Goal: Information Seeking & Learning: Learn about a topic

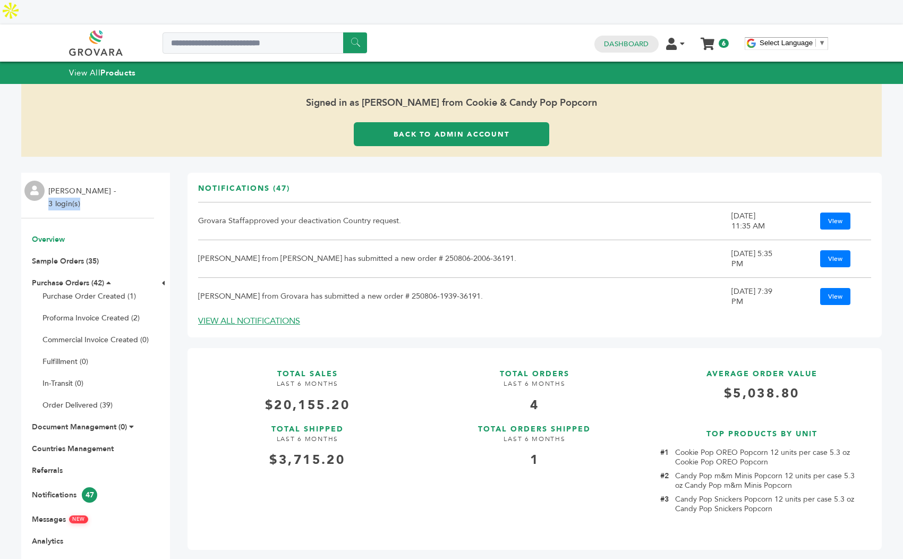
drag, startPoint x: 81, startPoint y: 178, endPoint x: 48, endPoint y: 182, distance: 33.1
click at [48, 185] on li "Danica Lindstrom - 3 login(s)" at bounding box center [83, 197] width 70 height 25
click at [109, 185] on li "Danica Lindstrom - 3 login(s)" at bounding box center [83, 197] width 70 height 25
drag, startPoint x: 91, startPoint y: 180, endPoint x: 47, endPoint y: 181, distance: 44.1
click at [47, 181] on div "Danica Lindstrom - 3 login(s)" at bounding box center [87, 196] width 133 height 46
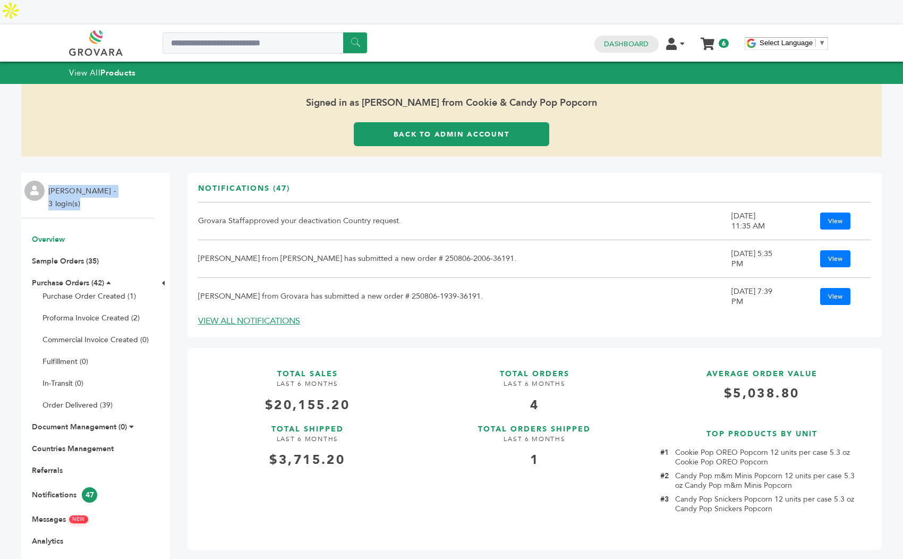
click at [86, 185] on li "Danica Lindstrom - 3 login(s)" at bounding box center [83, 197] width 70 height 25
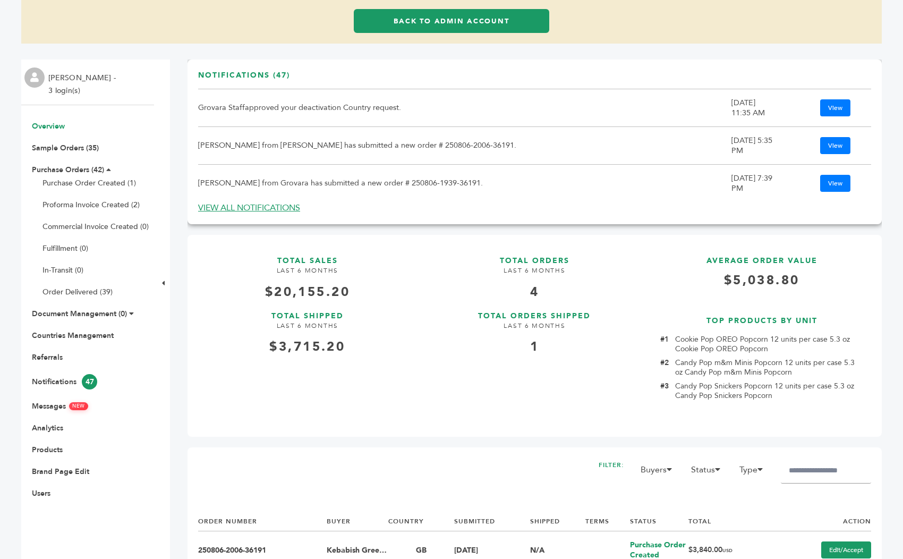
scroll to position [126, 0]
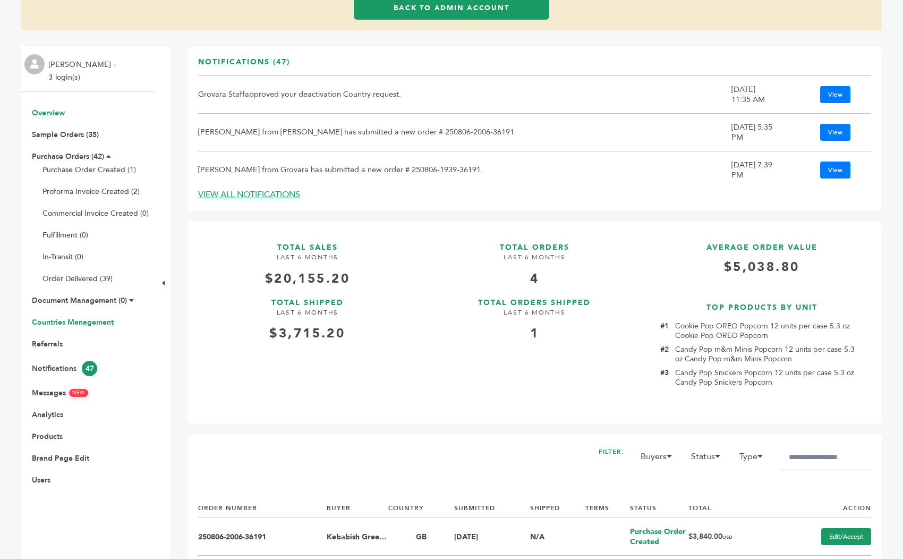
click at [79, 317] on link "Countries Management" at bounding box center [73, 322] width 82 height 10
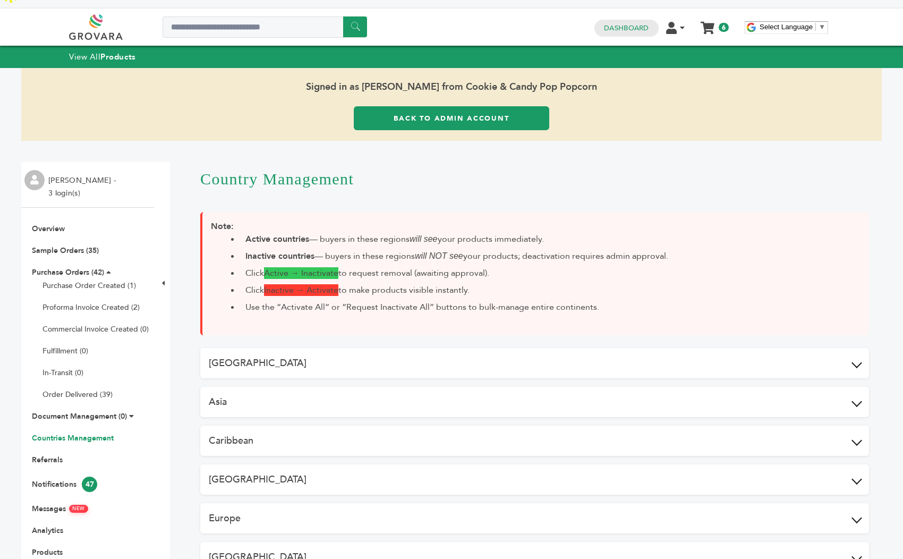
click at [356, 348] on button "Africa" at bounding box center [534, 363] width 669 height 30
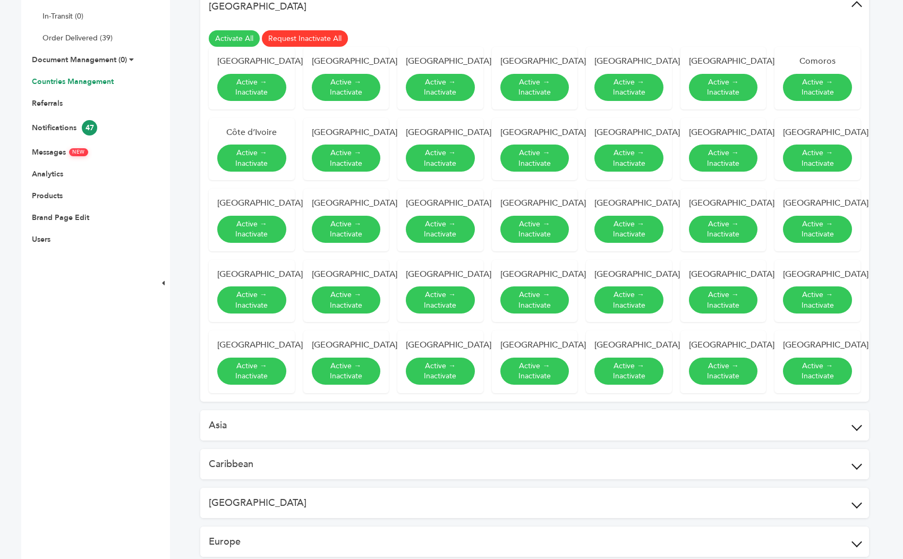
scroll to position [375, 0]
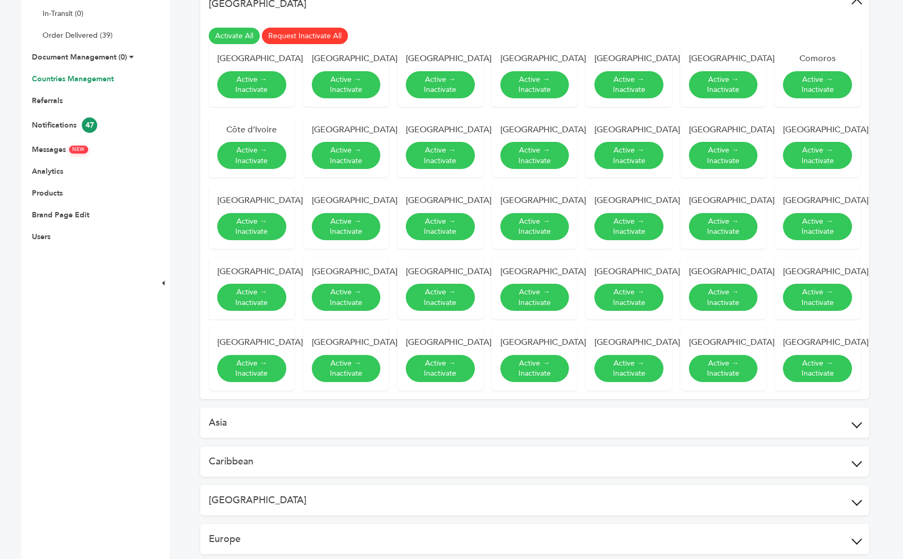
click at [320, 437] on div "Africa Activate All Request Inactivate All Algeria Active → Inactivate Angola A…" at bounding box center [534, 349] width 669 height 720
click at [322, 420] on button "Asia" at bounding box center [534, 422] width 669 height 30
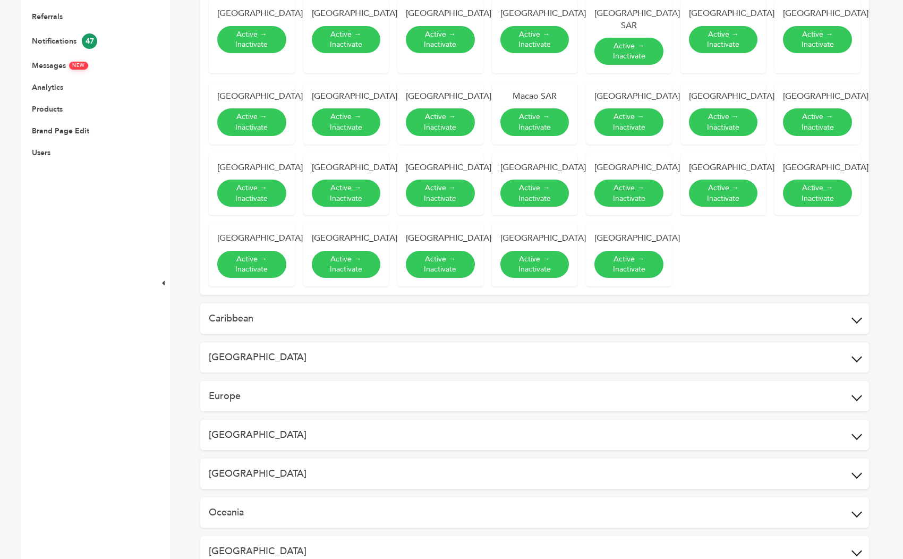
scroll to position [466, 0]
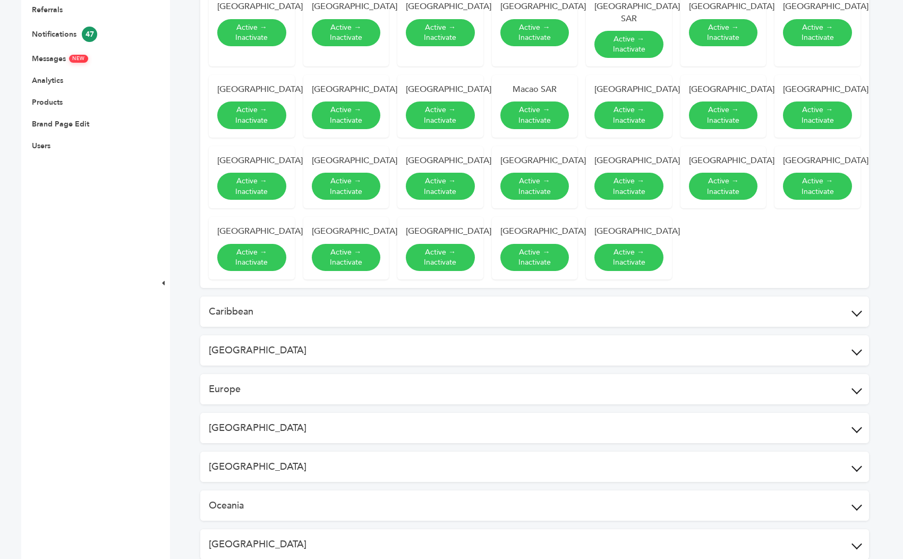
click at [349, 296] on button "Caribbean" at bounding box center [534, 311] width 669 height 30
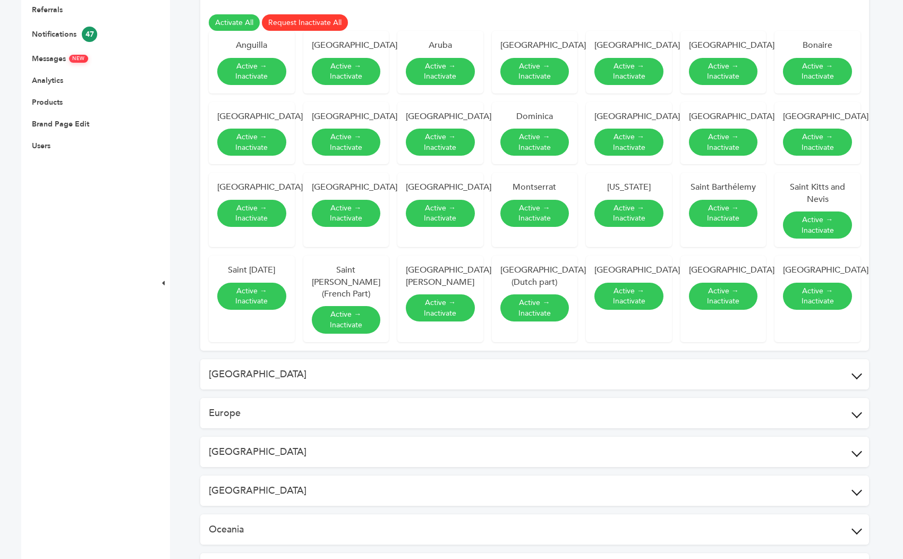
click at [353, 363] on button "Central America" at bounding box center [534, 374] width 669 height 30
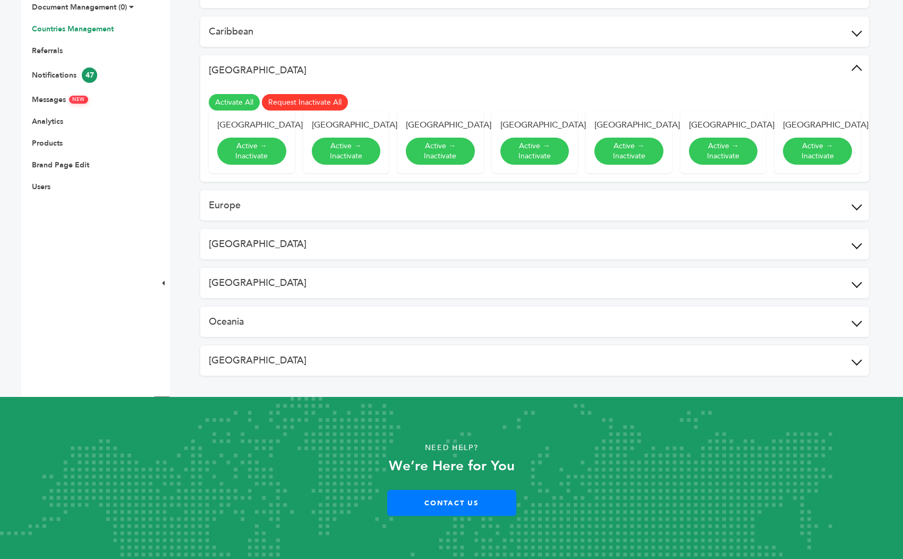
scroll to position [398, 0]
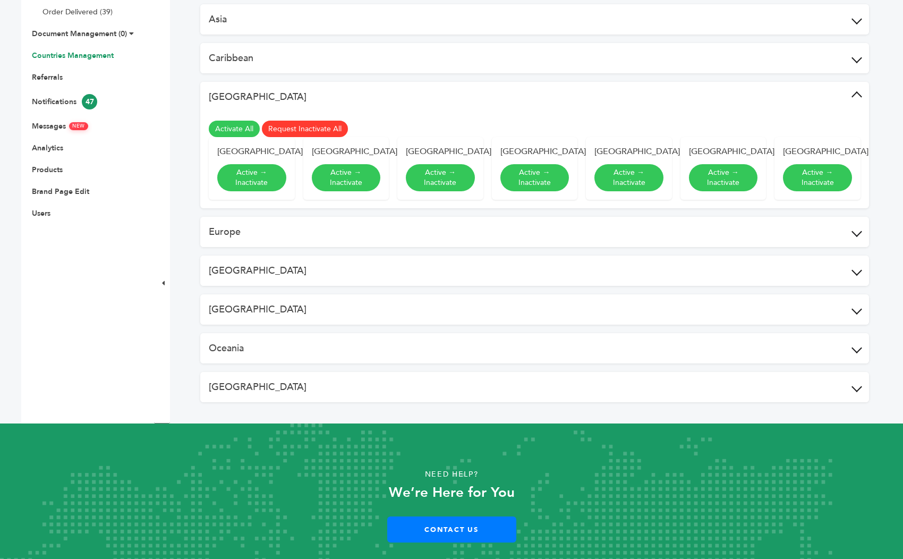
click at [347, 217] on button "Europe" at bounding box center [534, 232] width 669 height 30
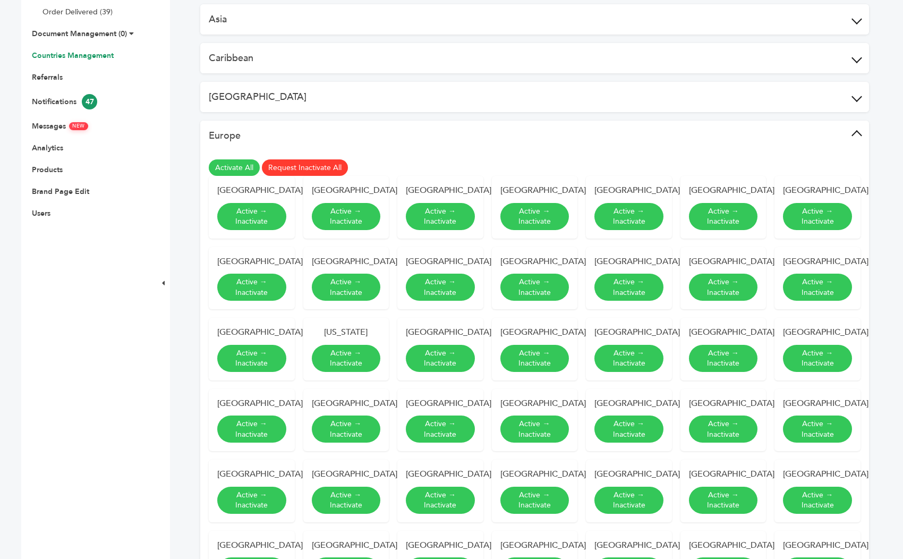
scroll to position [0, 0]
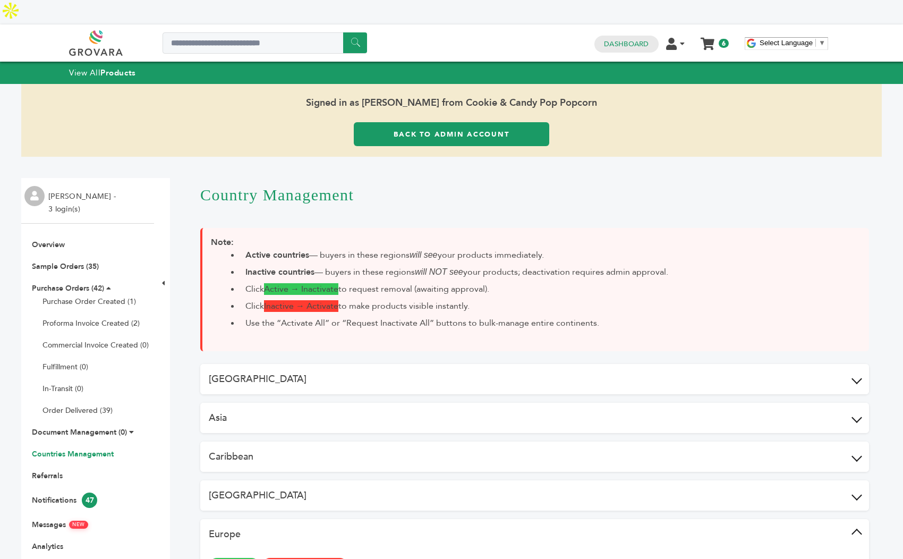
click at [459, 403] on button "Asia" at bounding box center [534, 418] width 669 height 30
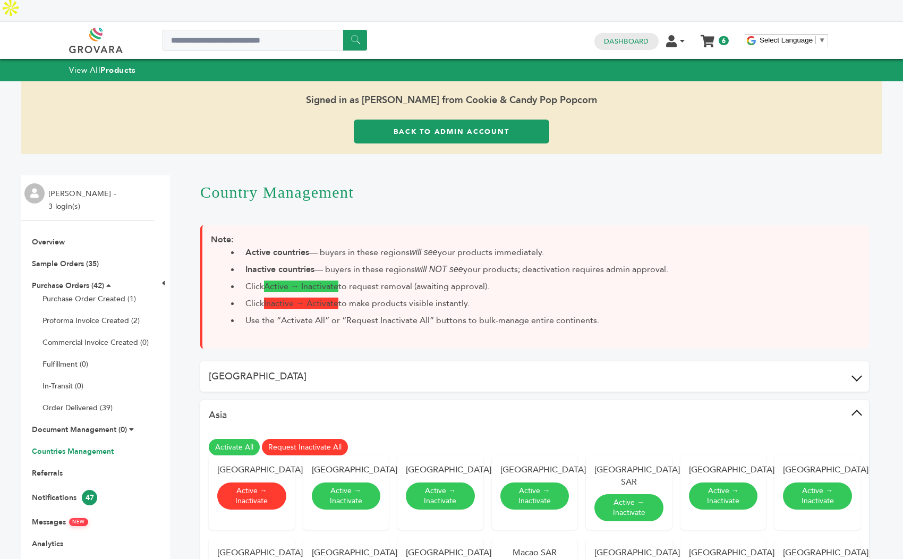
scroll to position [1, 0]
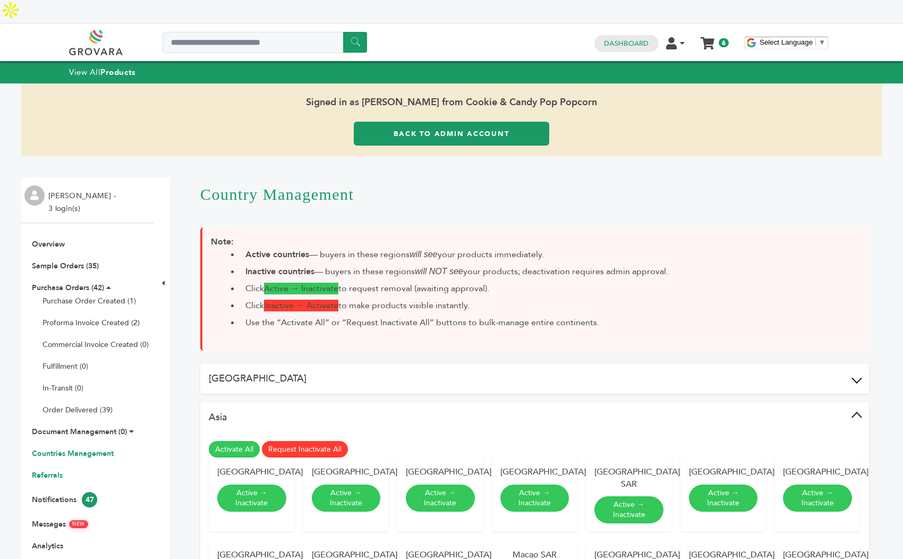
click at [45, 470] on link "Referrals" at bounding box center [47, 475] width 31 height 10
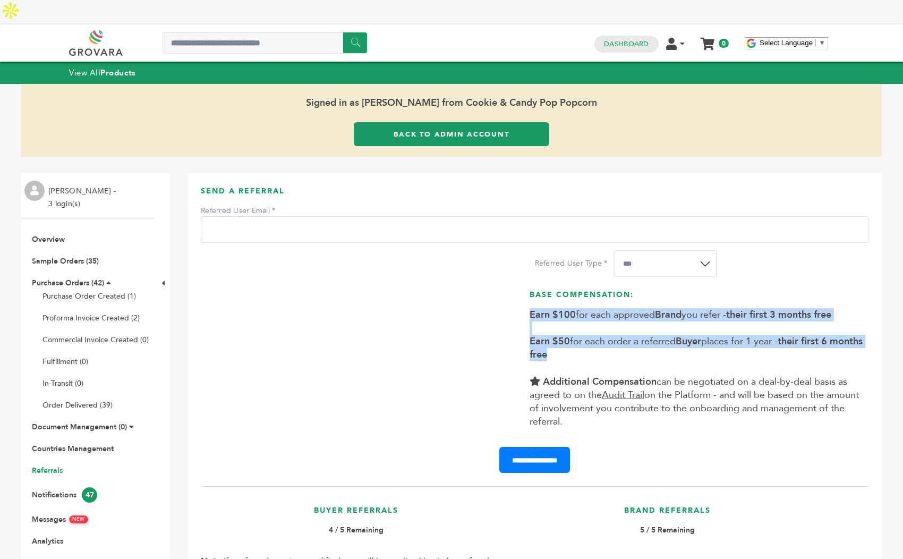
drag, startPoint x: 554, startPoint y: 300, endPoint x: 614, endPoint y: 330, distance: 67.5
click at [614, 330] on div "Base Compensation: Earn $100 for each approved Brand you refer - their first 3 …" at bounding box center [697, 358] width 334 height 139
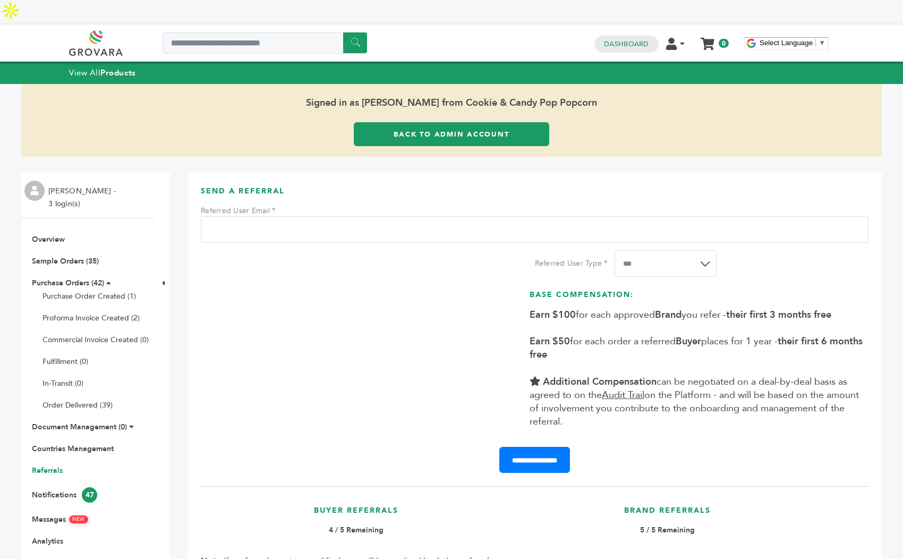
click at [348, 216] on input "Referred User Email" at bounding box center [535, 229] width 668 height 27
click at [346, 216] on input "Referred User Email" at bounding box center [535, 229] width 668 height 27
type input "**********"
click at [656, 250] on select "**********" at bounding box center [665, 263] width 102 height 27
click at [669, 250] on select "**********" at bounding box center [665, 263] width 102 height 27
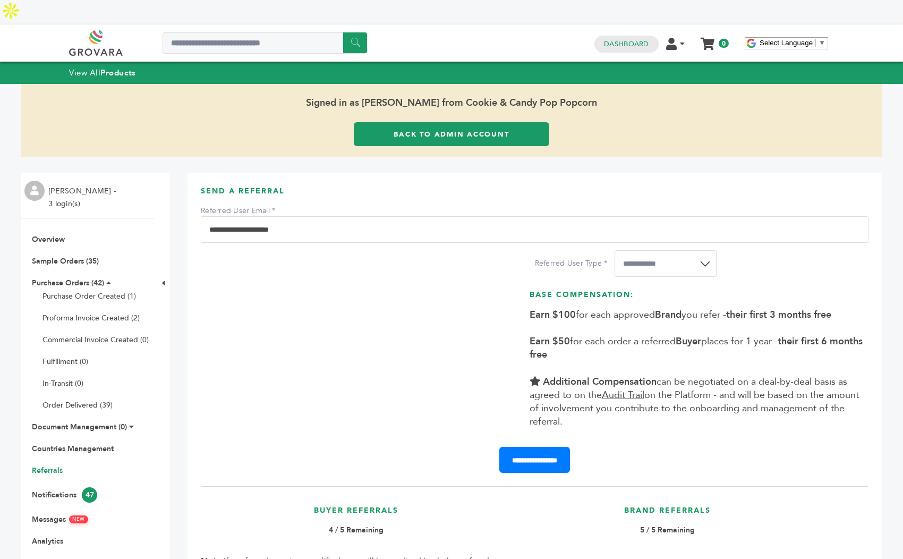
select select "*"
click at [309, 216] on input "**********" at bounding box center [535, 229] width 668 height 27
drag, startPoint x: 314, startPoint y: 208, endPoint x: 214, endPoint y: 185, distance: 102.8
click at [214, 204] on div "**********" at bounding box center [535, 223] width 668 height 38
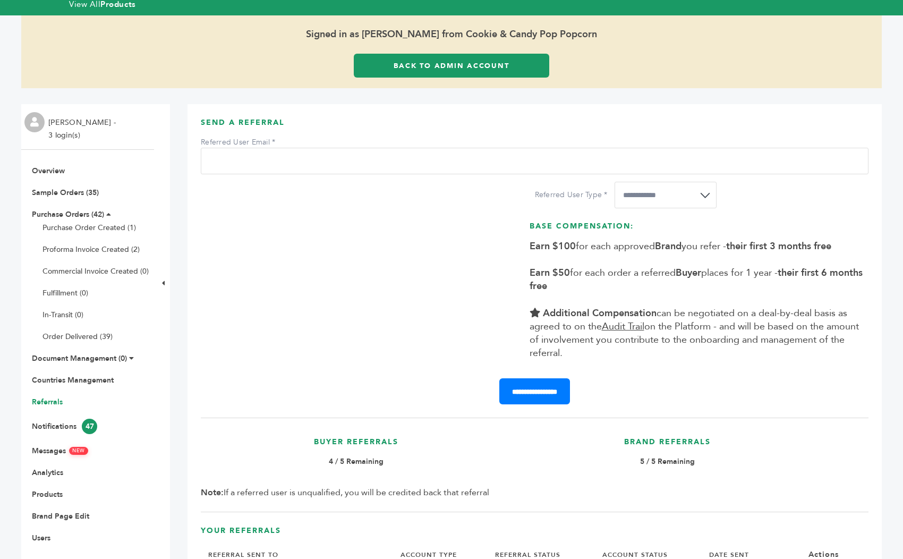
scroll to position [103, 0]
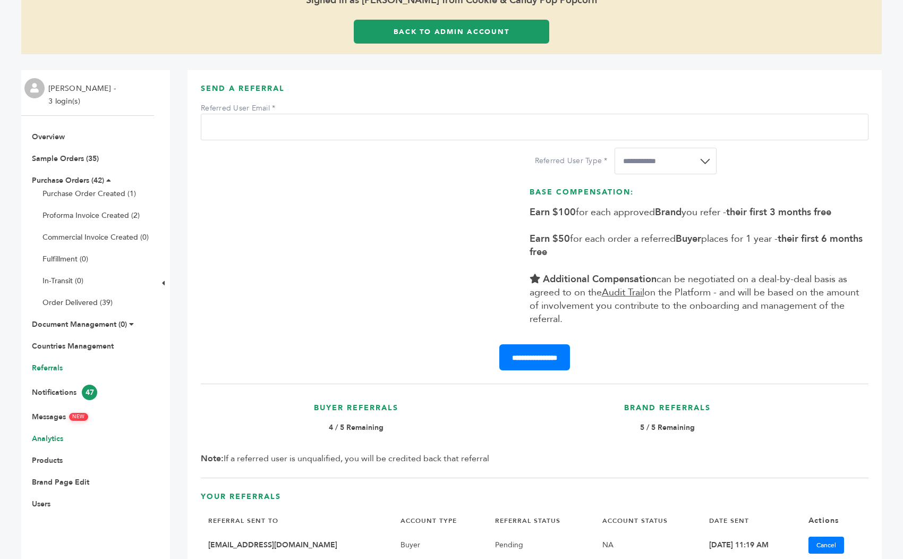
click at [49, 433] on link "Analytics" at bounding box center [47, 438] width 31 height 10
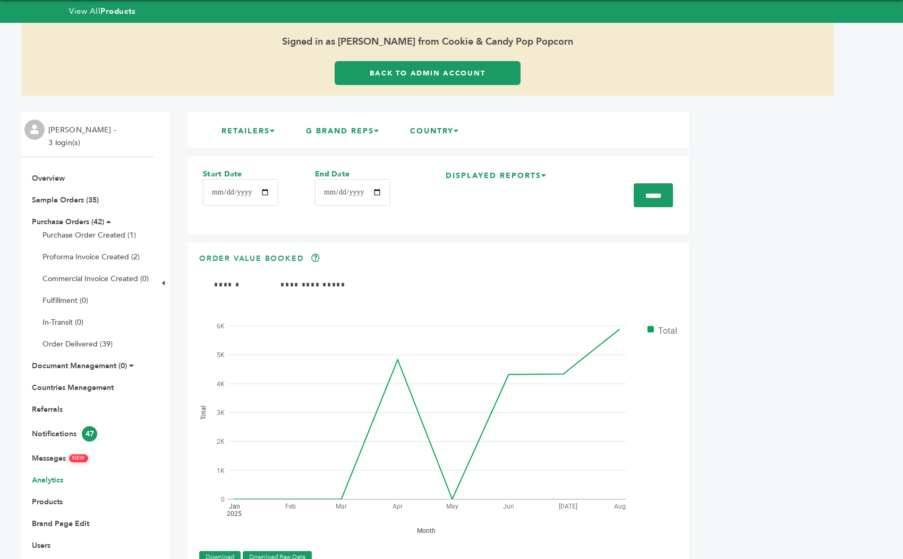
scroll to position [28, 0]
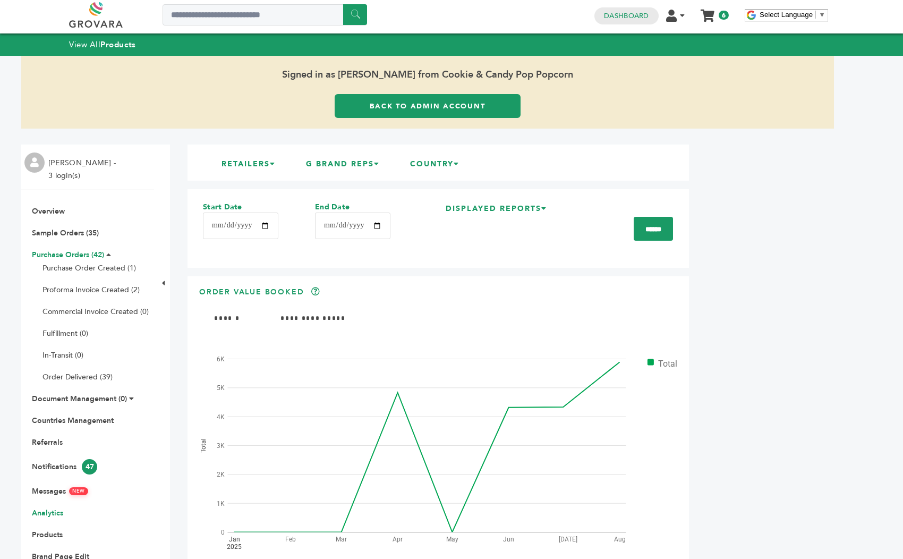
click at [58, 250] on link "Purchase Orders (42)" at bounding box center [68, 255] width 72 height 10
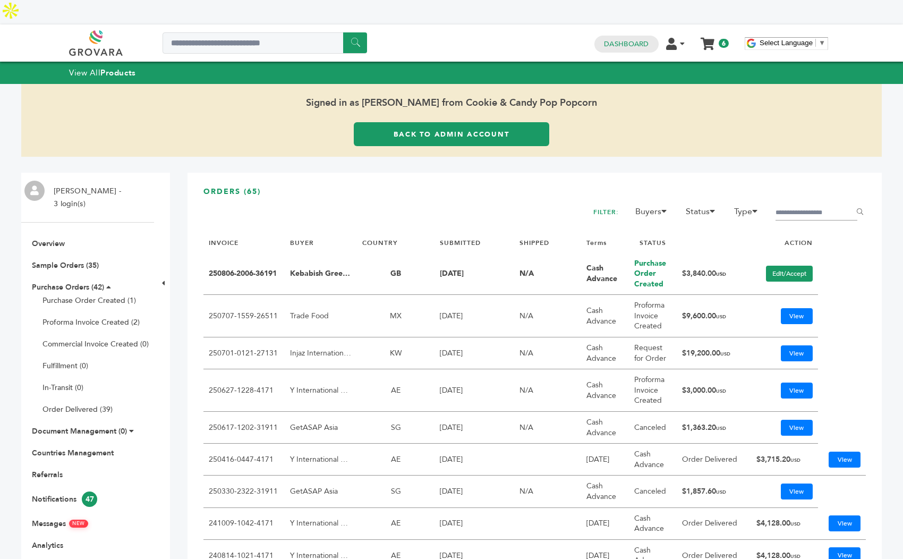
click at [334, 295] on td "Trade Food" at bounding box center [321, 316] width 72 height 42
click at [782, 308] on link "View" at bounding box center [797, 316] width 32 height 16
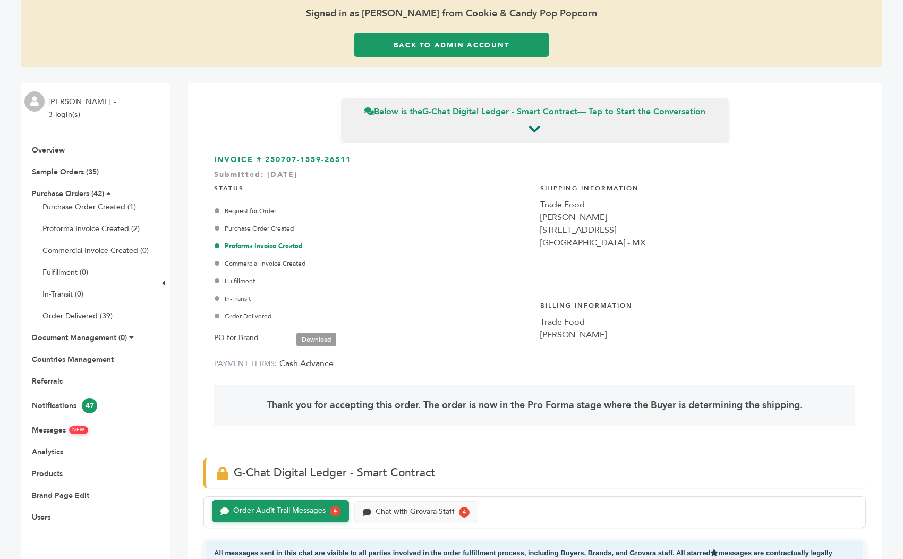
scroll to position [71, 0]
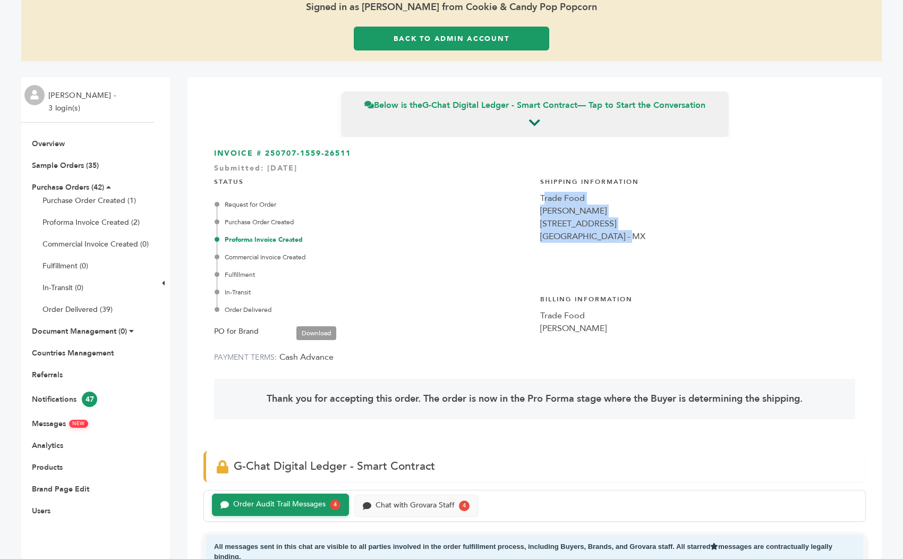
drag, startPoint x: 607, startPoint y: 229, endPoint x: 540, endPoint y: 200, distance: 72.8
click at [540, 200] on div "Shipping Information Trade Food [PERSON_NAME] [STREET_ADDRESS] [GEOGRAPHIC_DATA…" at bounding box center [697, 222] width 315 height 107
click at [510, 205] on div "Request for Order" at bounding box center [373, 205] width 313 height 10
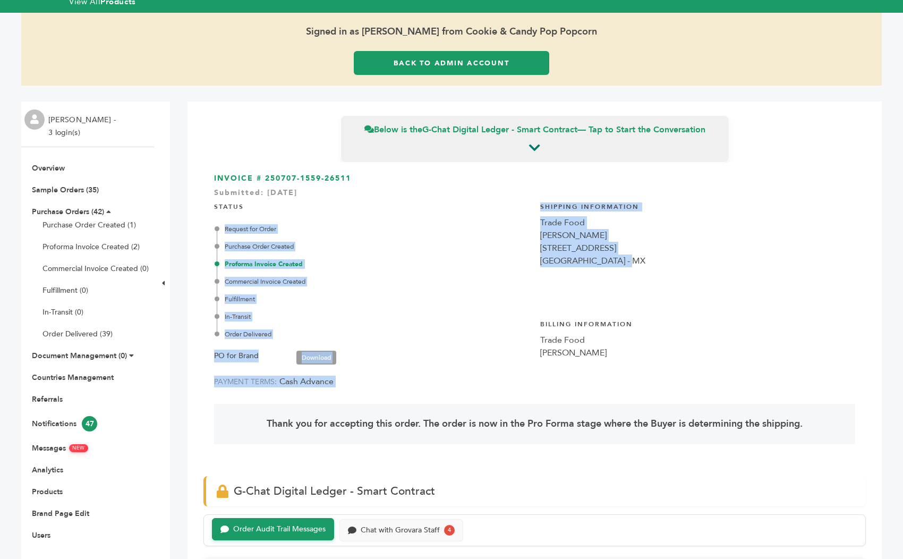
drag, startPoint x: 624, startPoint y: 234, endPoint x: 525, endPoint y: 190, distance: 108.4
click at [525, 190] on div "INVOICE # 250707-1559-26511 Submitted: [DATE] STATUS Request for Order Purchase…" at bounding box center [534, 314] width 662 height 303
click at [484, 224] on div "Request for Order" at bounding box center [373, 229] width 313 height 10
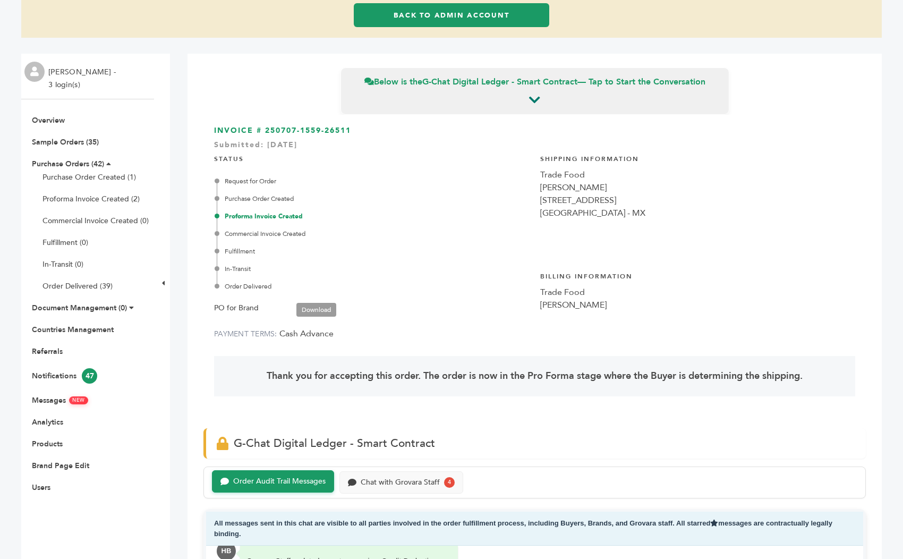
scroll to position [120, 0]
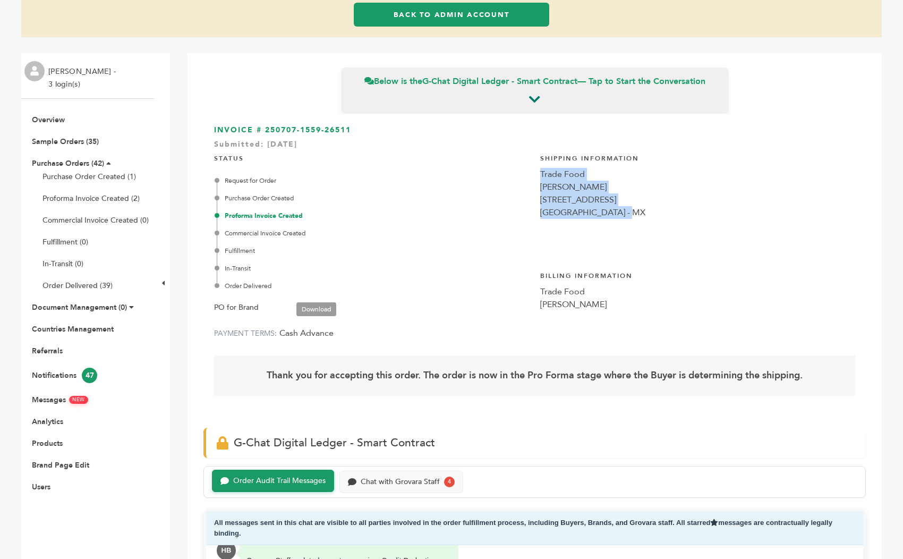
drag, startPoint x: 627, startPoint y: 187, endPoint x: 535, endPoint y: 152, distance: 97.7
click at [540, 152] on div "Shipping Information Trade Food [PERSON_NAME] [STREET_ADDRESS] [GEOGRAPHIC_DATA…" at bounding box center [697, 199] width 315 height 107
click at [500, 178] on div "Request for Order Purchase Order Created Proforma Invoice Created Commercial In…" at bounding box center [373, 233] width 313 height 115
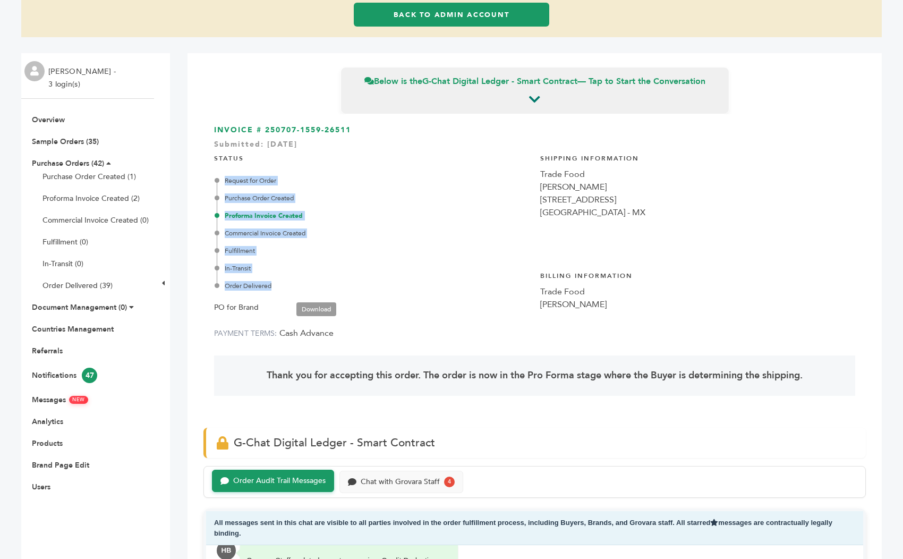
drag, startPoint x: 276, startPoint y: 261, endPoint x: 221, endPoint y: 155, distance: 119.3
click at [221, 176] on div "Request for Order Purchase Order Created Proforma Invoice Created Commercial In…" at bounding box center [373, 233] width 313 height 115
click at [349, 263] on div "In-Transit" at bounding box center [373, 268] width 313 height 10
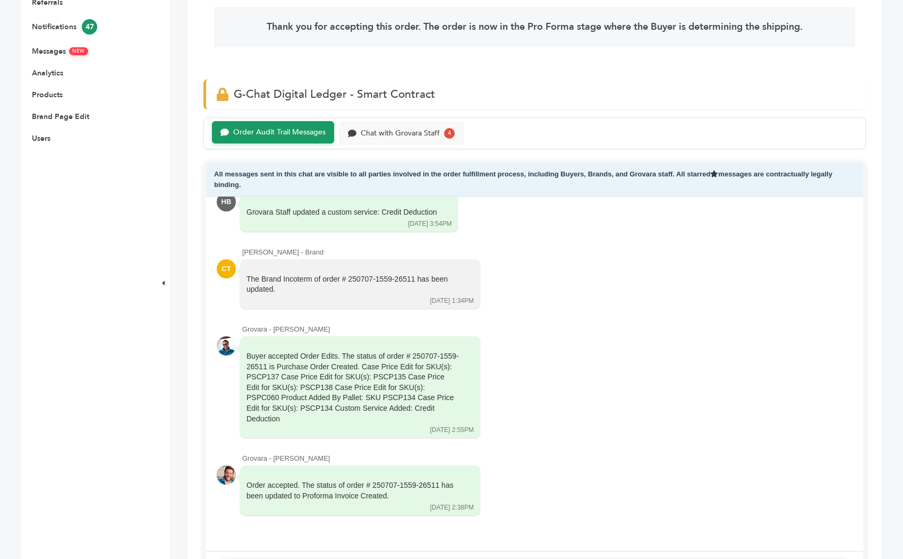
scroll to position [473, 0]
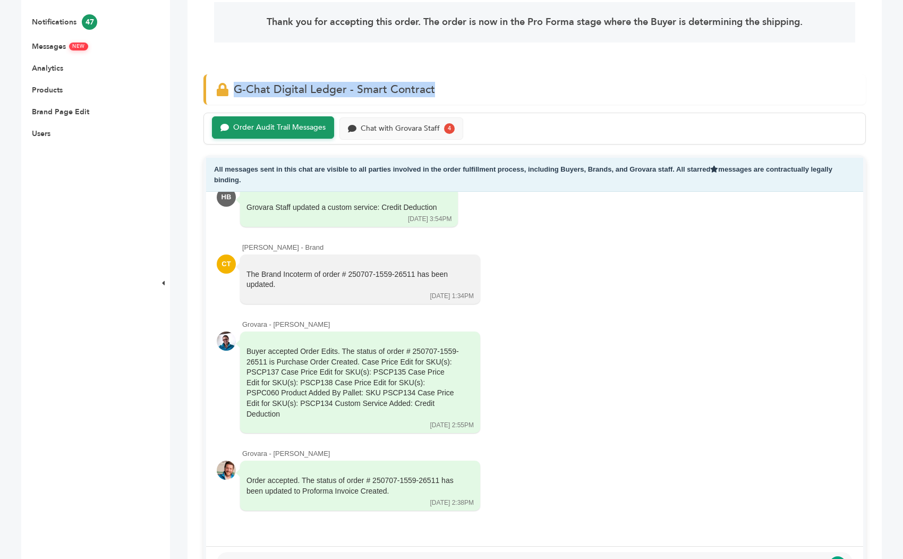
drag, startPoint x: 440, startPoint y: 69, endPoint x: 233, endPoint y: 65, distance: 206.6
click at [233, 74] on div "G-Chat Digital Ledger - Smart Contract" at bounding box center [534, 89] width 662 height 30
click at [357, 82] on span "G-Chat Digital Ledger - Smart Contract" at bounding box center [334, 89] width 201 height 15
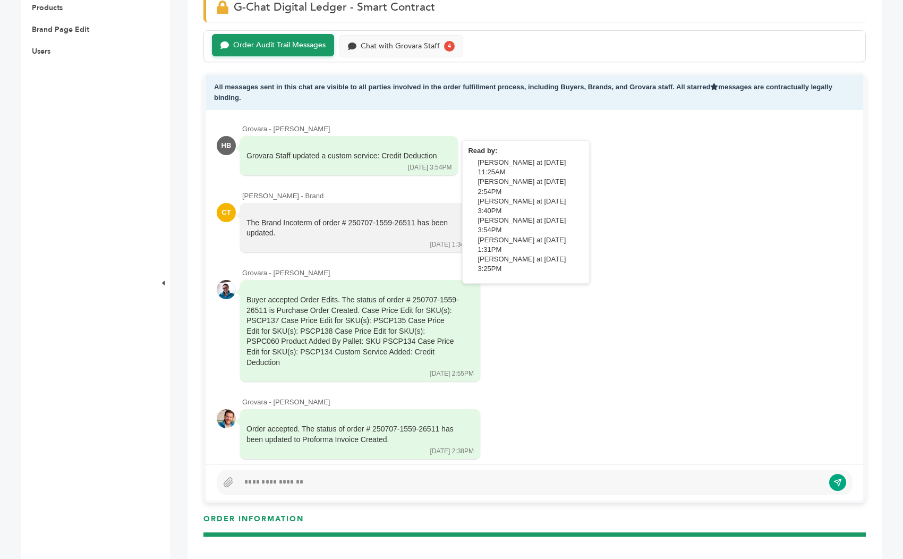
scroll to position [1066, 0]
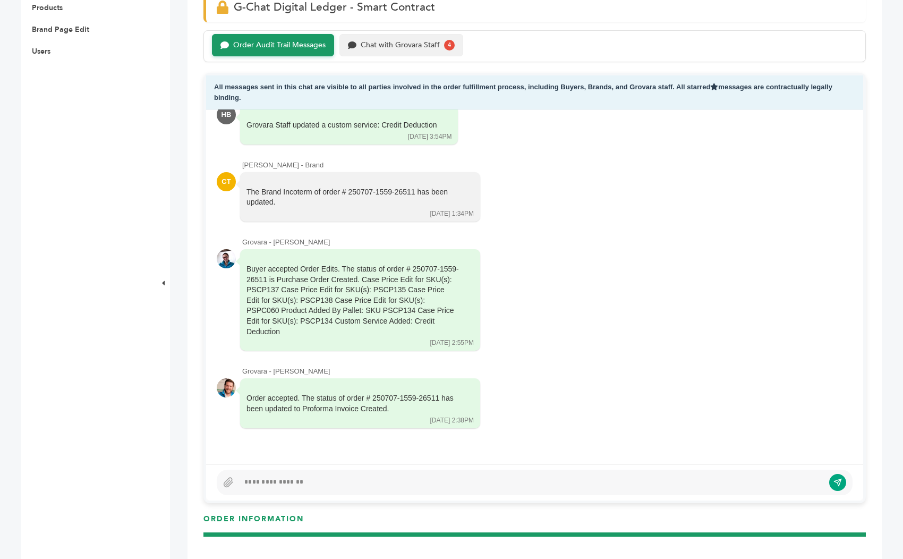
click at [413, 41] on div "Chat with Grovara Staff" at bounding box center [400, 45] width 79 height 9
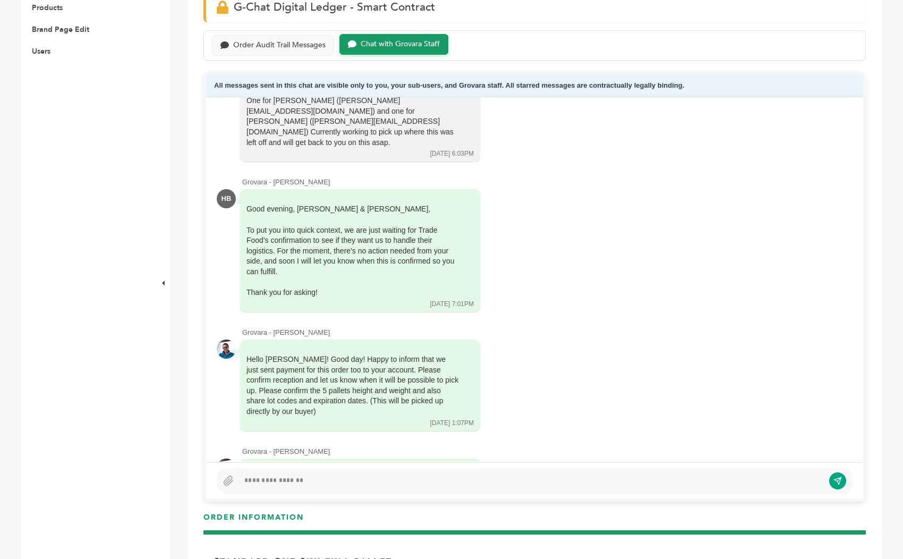
scroll to position [391, 0]
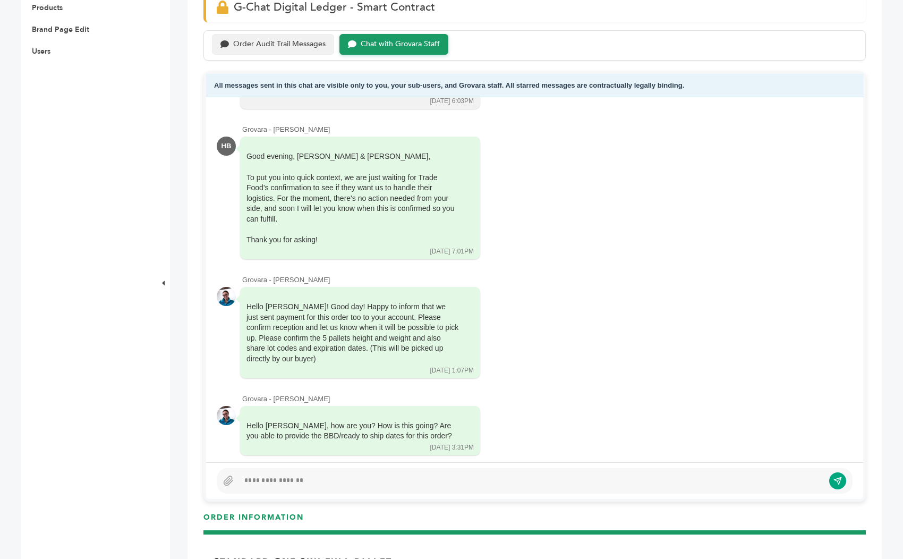
click at [300, 34] on div "Order Audit Trail Messages" at bounding box center [273, 44] width 122 height 21
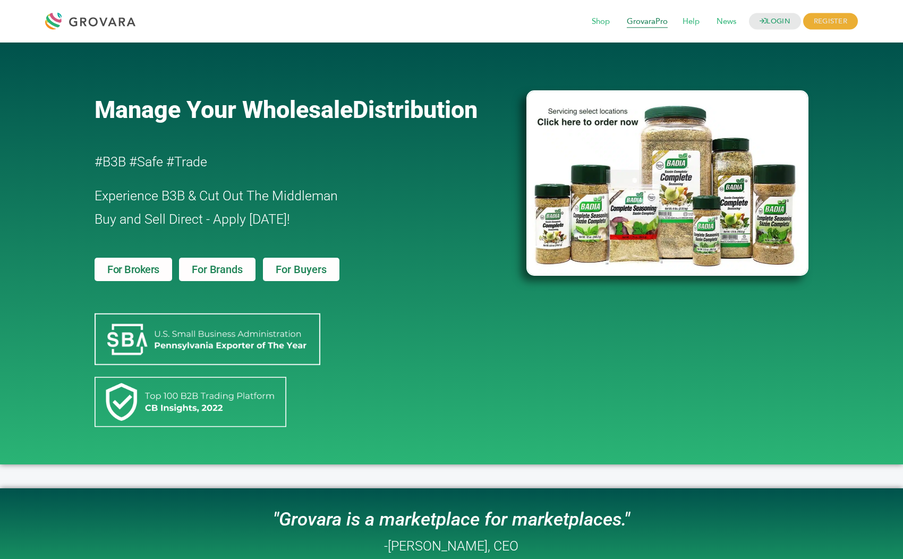
click at [659, 20] on span "GrovaraPro" at bounding box center [647, 22] width 56 height 20
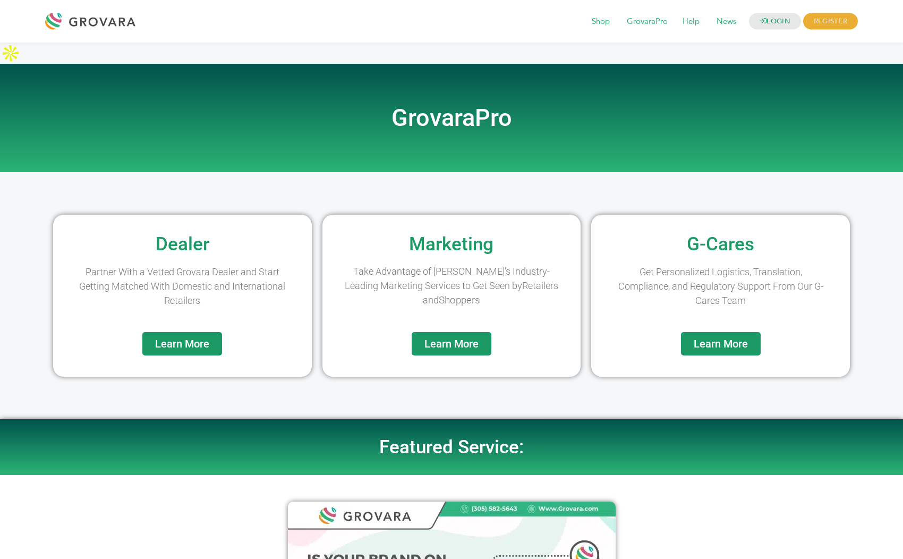
click at [191, 338] on span "Learn More" at bounding box center [182, 343] width 54 height 11
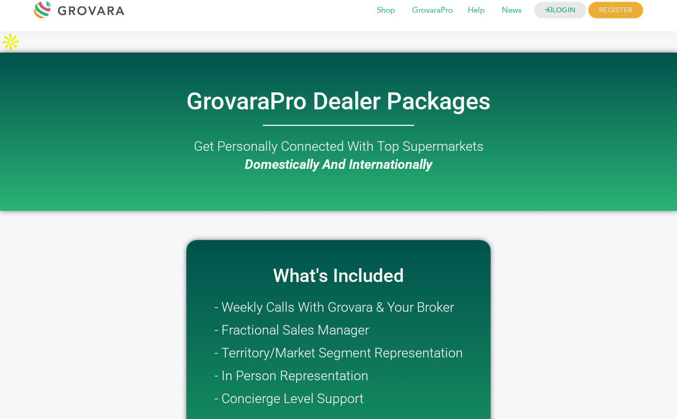
scroll to position [5, 0]
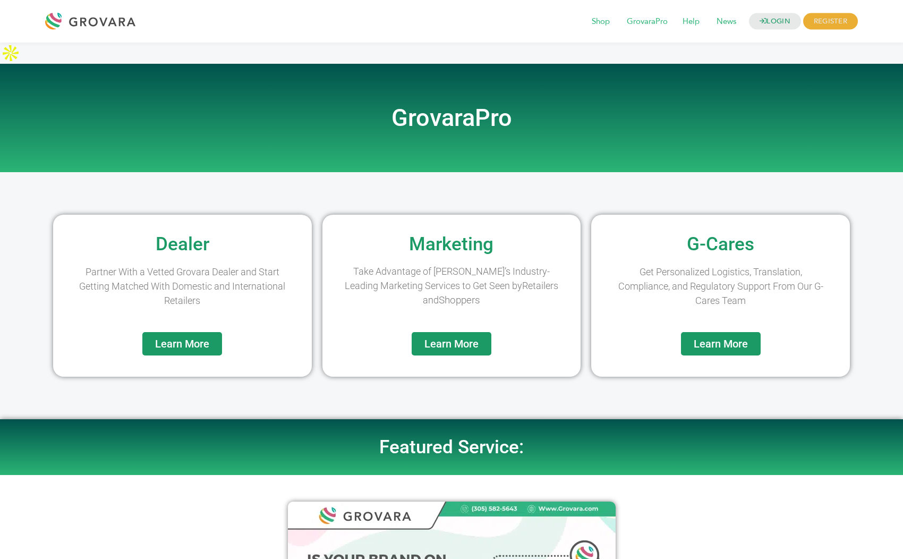
click at [448, 338] on span "Learn More" at bounding box center [451, 343] width 54 height 11
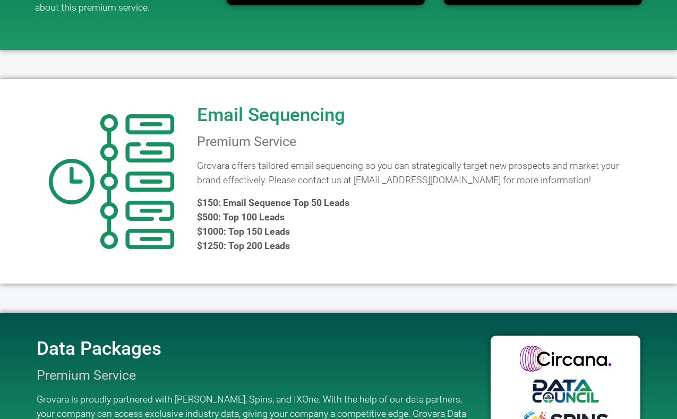
scroll to position [904, 0]
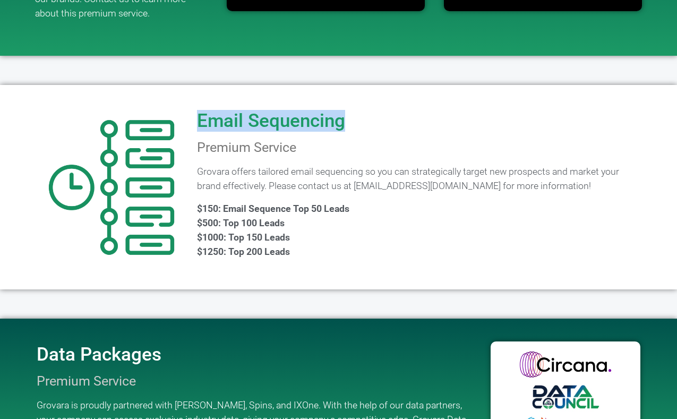
drag, startPoint x: 343, startPoint y: 105, endPoint x: 191, endPoint y: 104, distance: 152.4
click at [191, 104] on div "Email Sequencing Premium Service Grovara offers tailored email sequencing so yo…" at bounding box center [338, 187] width 627 height 204
click at [300, 137] on div "Email Sequencing Premium Service Grovara offers tailored email sequencing so yo…" at bounding box center [419, 187] width 454 height 194
drag, startPoint x: 344, startPoint y: 109, endPoint x: 221, endPoint y: 113, distance: 122.2
click at [221, 113] on div "Email Sequencing Premium Service Grovara offers tailored email sequencing so yo…" at bounding box center [419, 187] width 454 height 194
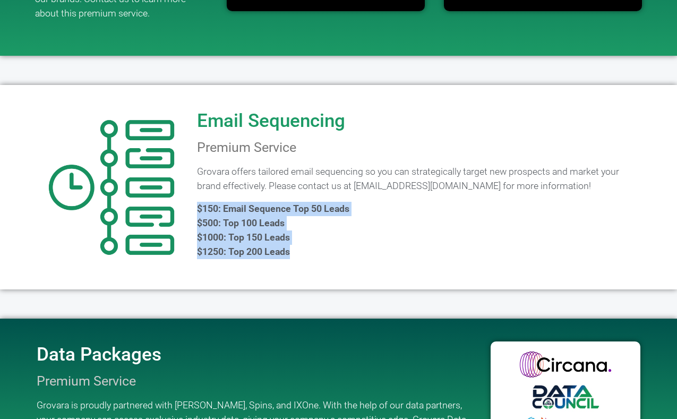
drag, startPoint x: 292, startPoint y: 229, endPoint x: 195, endPoint y: 186, distance: 106.3
click at [194, 187] on div "Email Sequencing Premium Service Grovara offers tailored email sequencing so yo…" at bounding box center [419, 187] width 454 height 194
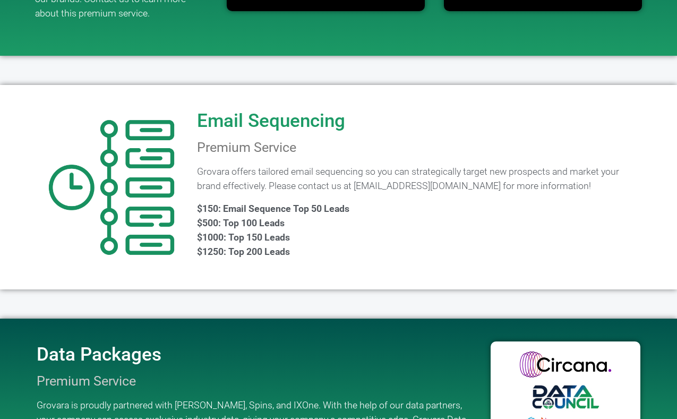
click at [251, 260] on div "Email Sequencing Premium Service Grovara offers tailored email sequencing so yo…" at bounding box center [419, 187] width 454 height 194
drag, startPoint x: 294, startPoint y: 231, endPoint x: 249, endPoint y: 227, distance: 45.3
click at [249, 227] on p "$150: Email Sequence Top 50 Leads $500: Top 100 Leads $1000: Top 150 Leads $125…" at bounding box center [418, 230] width 443 height 57
click at [243, 236] on span "$150: Email Sequence Top 50 Leads $500: Top 100 Leads $1000: Top 150 Leads $125…" at bounding box center [273, 230] width 152 height 54
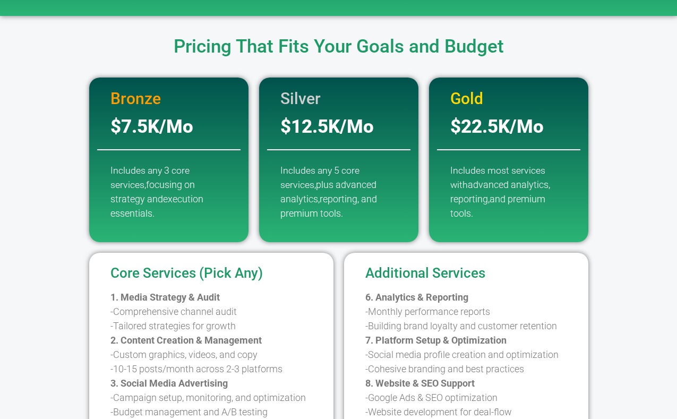
scroll to position [0, 0]
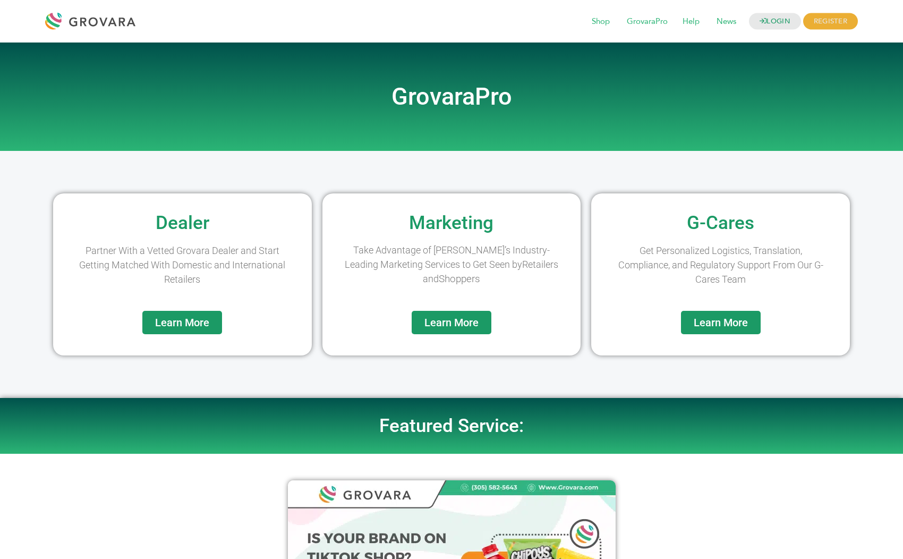
click at [722, 323] on span "Learn More" at bounding box center [721, 322] width 54 height 11
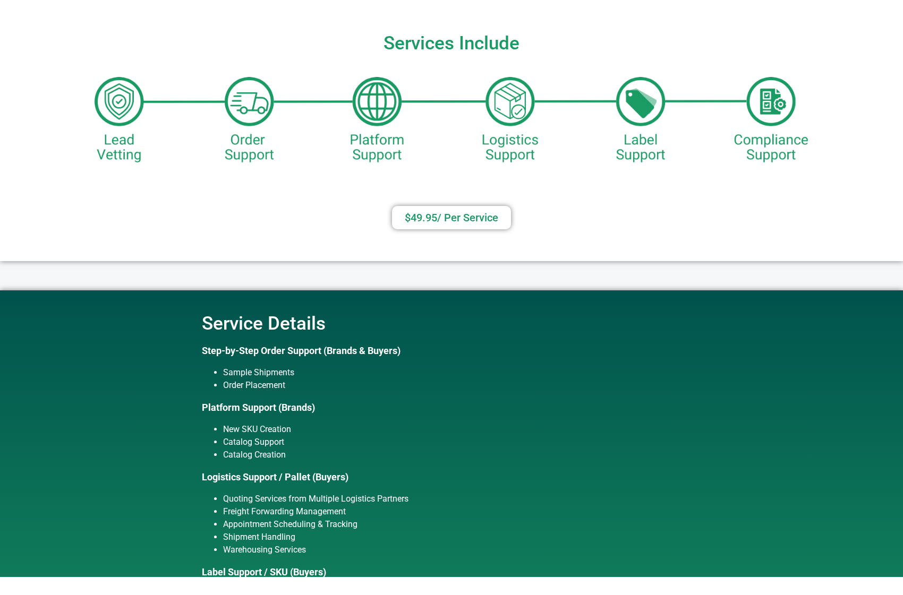
scroll to position [185, 0]
